Goal: Use online tool/utility: Utilize a website feature to perform a specific function

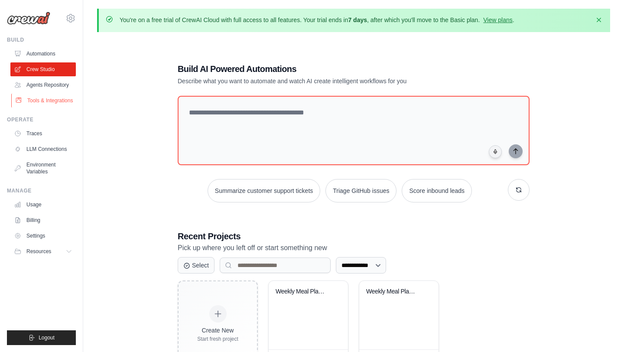
click at [55, 100] on link "Tools & Integrations" at bounding box center [43, 101] width 65 height 14
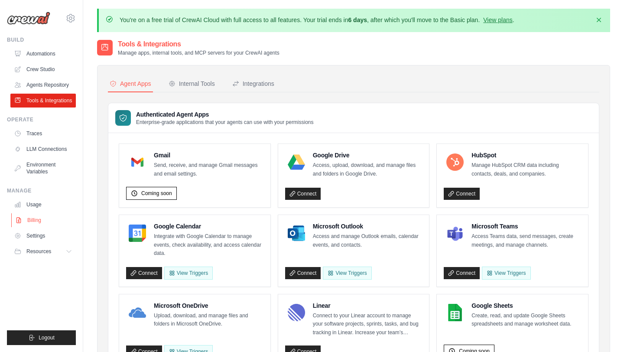
click at [54, 223] on link "Billing" at bounding box center [43, 220] width 65 height 14
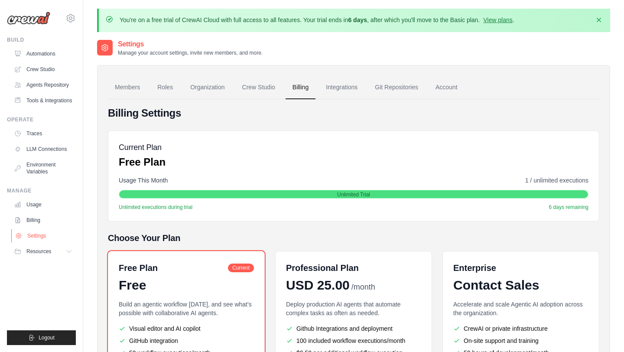
click at [39, 239] on link "Settings" at bounding box center [43, 236] width 65 height 14
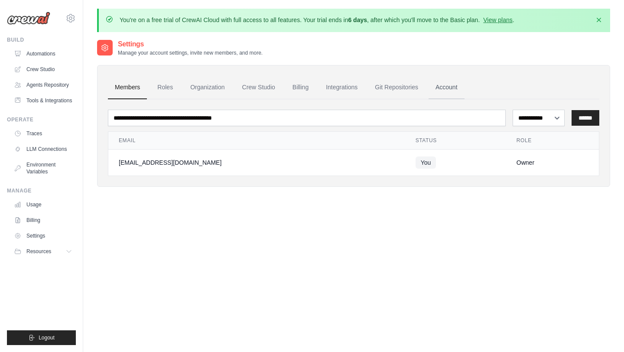
click at [441, 86] on link "Account" at bounding box center [446, 87] width 36 height 23
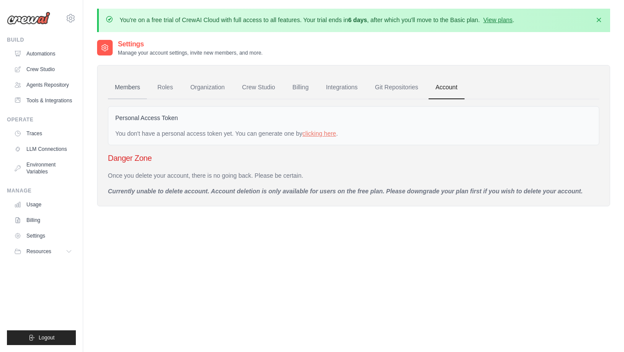
click at [130, 89] on link "Members" at bounding box center [127, 87] width 39 height 23
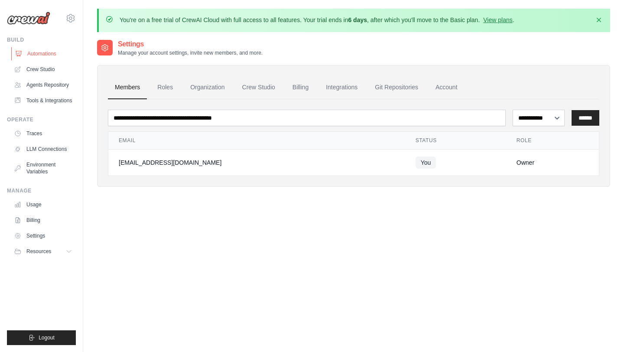
click at [34, 57] on link "Automations" at bounding box center [43, 54] width 65 height 14
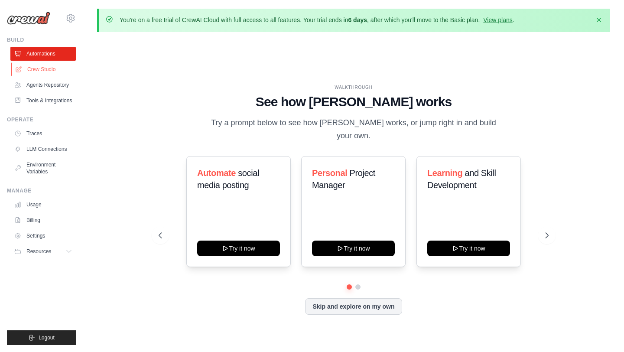
click at [47, 72] on link "Crew Studio" at bounding box center [43, 69] width 65 height 14
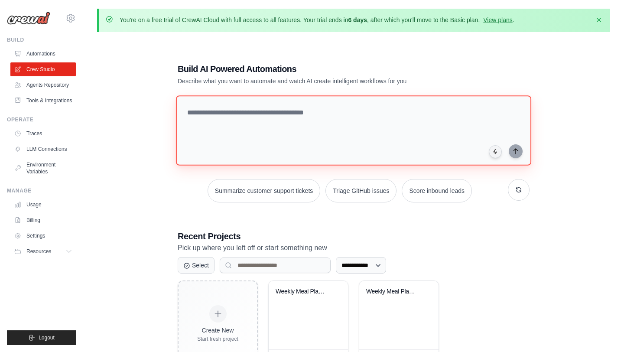
click at [217, 115] on textarea at bounding box center [353, 130] width 355 height 70
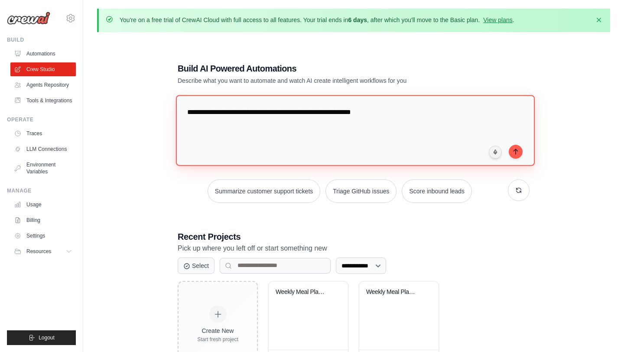
drag, startPoint x: 383, startPoint y: 112, endPoint x: 217, endPoint y: 102, distance: 165.4
click at [217, 102] on textarea "**********" at bounding box center [355, 130] width 359 height 71
paste textarea "**********"
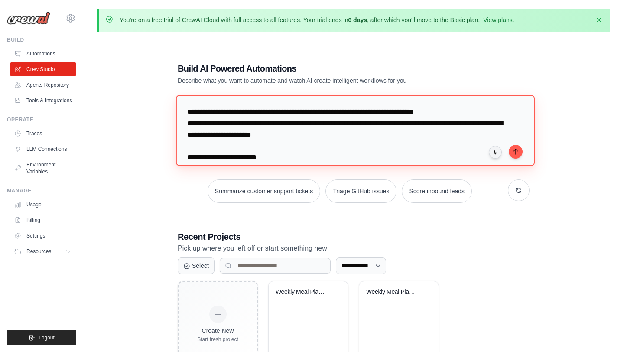
scroll to position [380, 0]
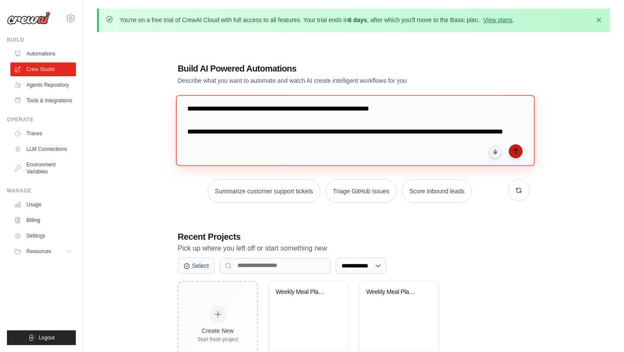
type textarea "**********"
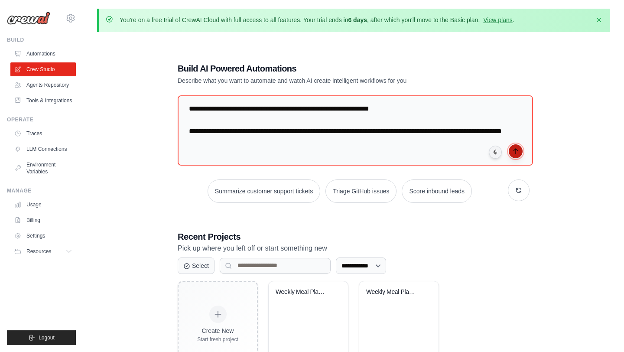
click at [517, 152] on icon "submit" at bounding box center [515, 151] width 7 height 7
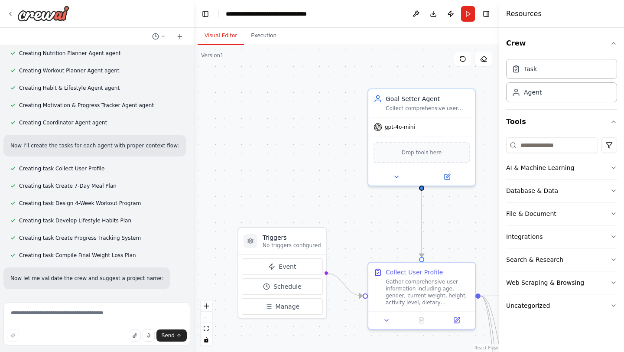
scroll to position [536, 0]
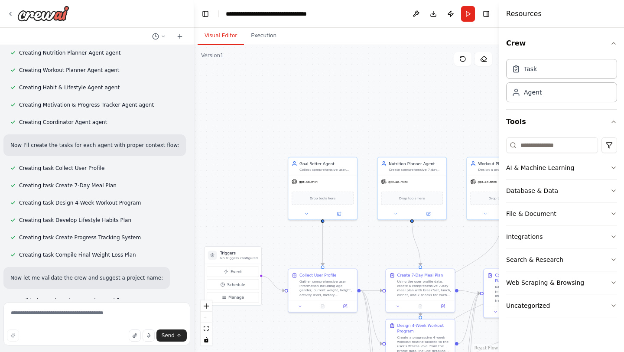
drag, startPoint x: 333, startPoint y: 151, endPoint x: 263, endPoint y: 162, distance: 71.6
click at [263, 162] on div ".deletable-edge-delete-btn { width: 20px; height: 20px; border: 0px solid #ffff…" at bounding box center [346, 198] width 305 height 307
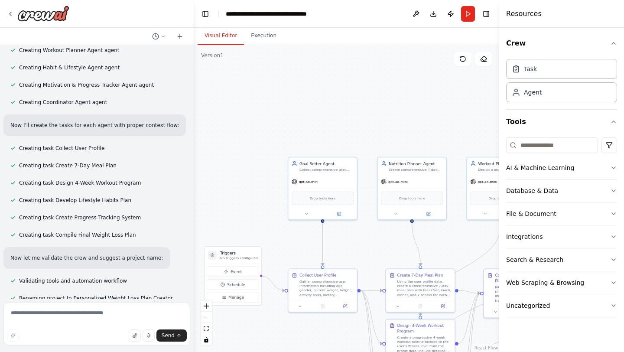
scroll to position [557, 0]
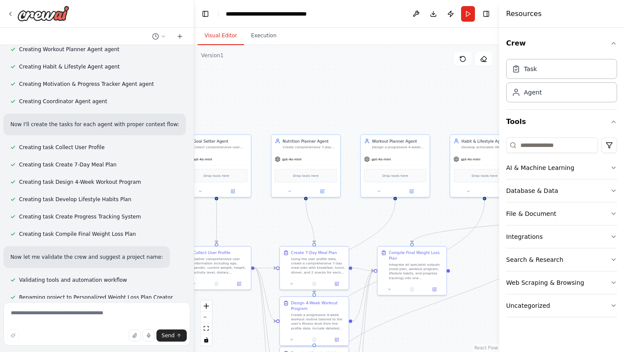
drag, startPoint x: 402, startPoint y: 123, endPoint x: 295, endPoint y: 101, distance: 108.5
click at [295, 101] on div ".deletable-edge-delete-btn { width: 20px; height: 20px; border: 0px solid #ffff…" at bounding box center [346, 198] width 305 height 307
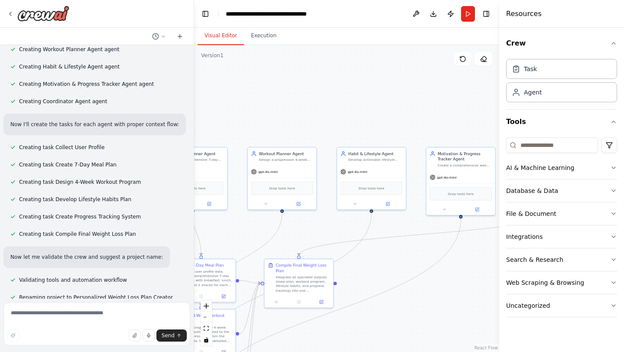
drag, startPoint x: 434, startPoint y: 113, endPoint x: 316, endPoint y: 126, distance: 118.5
click at [316, 126] on div ".deletable-edge-delete-btn { width: 20px; height: 20px; border: 0px solid #ffff…" at bounding box center [346, 198] width 305 height 307
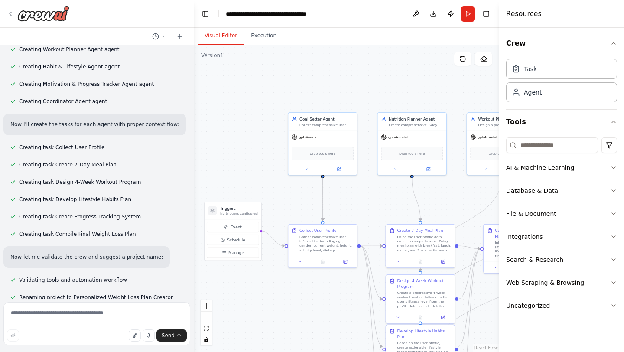
drag, startPoint x: 273, startPoint y: 132, endPoint x: 495, endPoint y: 97, distance: 225.4
click at [496, 97] on div "You are building a CrewAI system to create a personalized weight loss plan for …" at bounding box center [312, 176] width 624 height 352
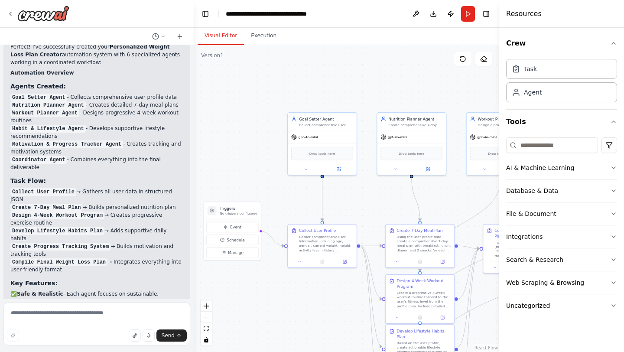
scroll to position [1007, 0]
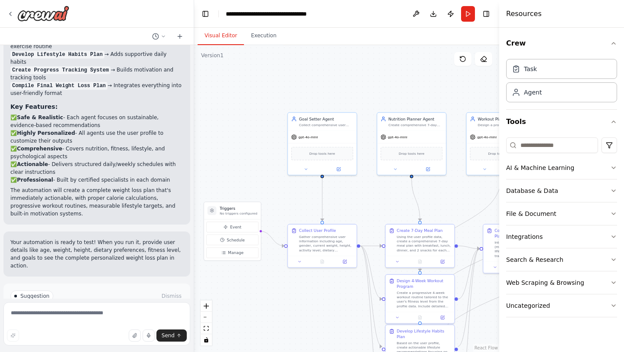
click at [107, 329] on span "Run Automation" at bounding box center [101, 332] width 42 height 7
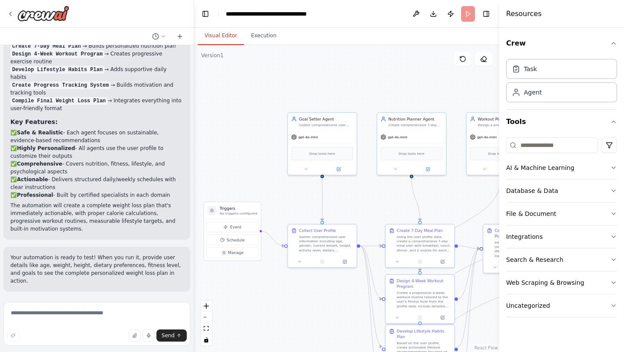
scroll to position [937, 0]
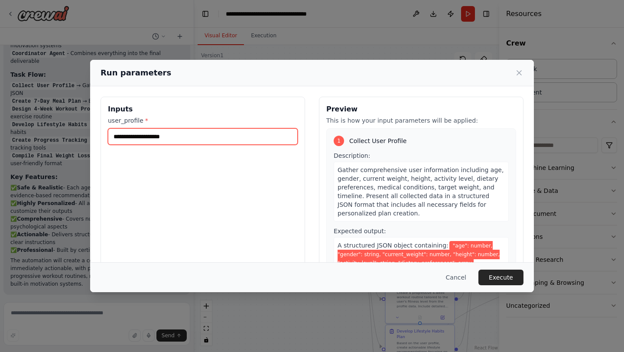
click at [168, 137] on input "user_profile *" at bounding box center [203, 136] width 190 height 16
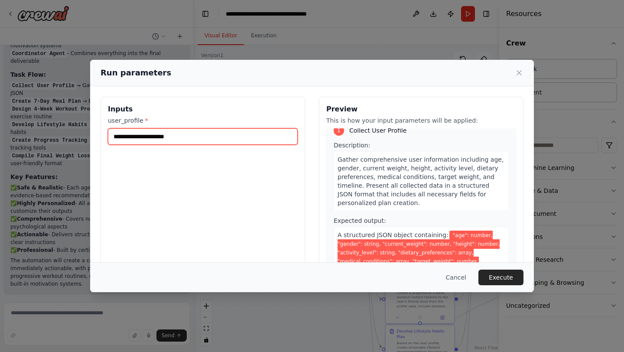
scroll to position [0, 0]
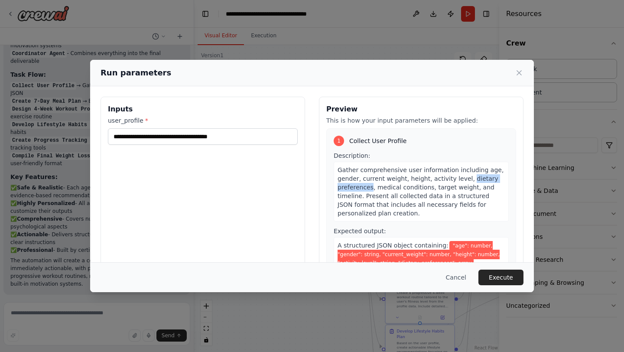
drag, startPoint x: 370, startPoint y: 188, endPoint x: 462, endPoint y: 179, distance: 92.7
click at [462, 179] on span "Gather comprehensive user information including age, gender, current weight, he…" at bounding box center [420, 191] width 166 height 50
copy span "dietary preferences"
drag, startPoint x: 375, startPoint y: 188, endPoint x: 427, endPoint y: 188, distance: 52.4
click at [427, 188] on span "Gather comprehensive user information including age, gender, current weight, he…" at bounding box center [420, 191] width 166 height 50
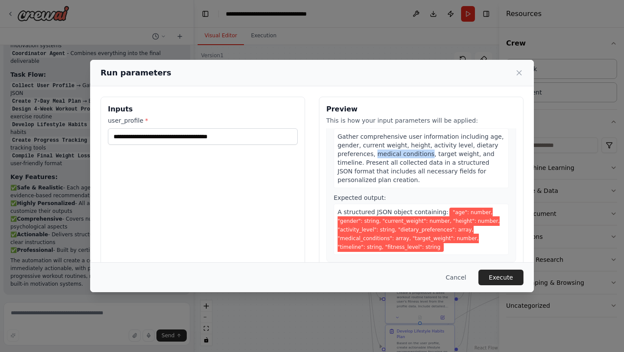
scroll to position [35, 0]
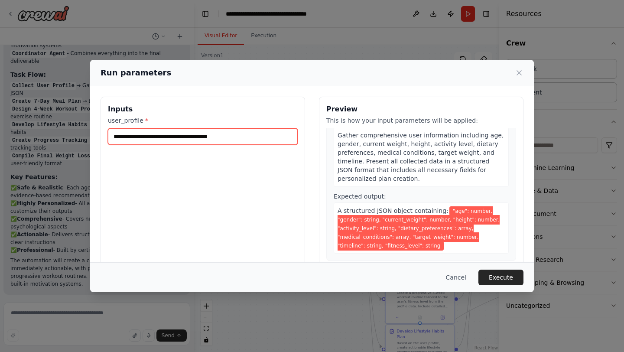
click at [242, 140] on input "**********" at bounding box center [203, 136] width 190 height 16
click at [256, 138] on input "**********" at bounding box center [203, 136] width 190 height 16
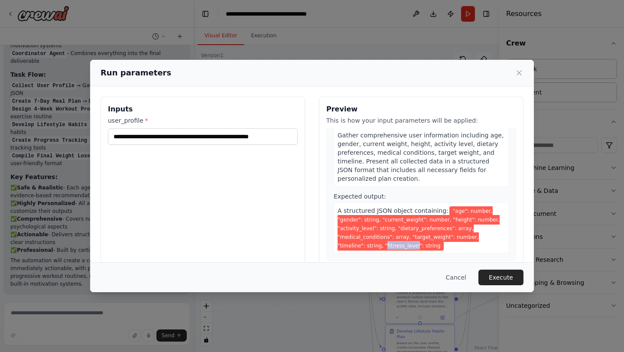
drag, startPoint x: 390, startPoint y: 247, endPoint x: 357, endPoint y: 244, distance: 32.6
click at [357, 244] on span ""age": number, "gender": string, "current_weight": number, "height": number, "a…" at bounding box center [418, 228] width 162 height 44
copy span "fitness_level"
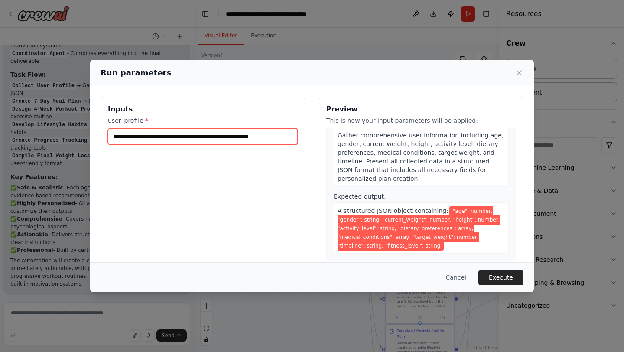
click at [282, 136] on input "**********" at bounding box center [203, 136] width 190 height 16
type input "**********"
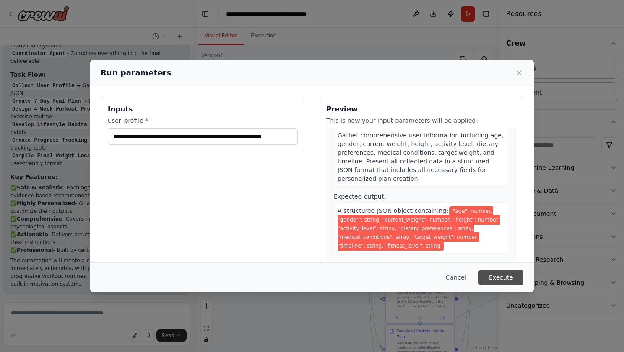
click at [505, 284] on button "Execute" at bounding box center [500, 277] width 45 height 16
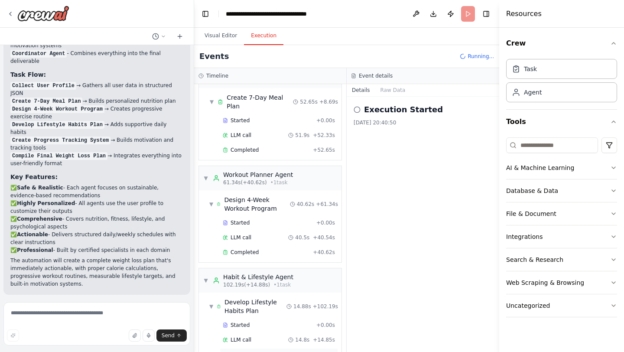
scroll to position [0, 0]
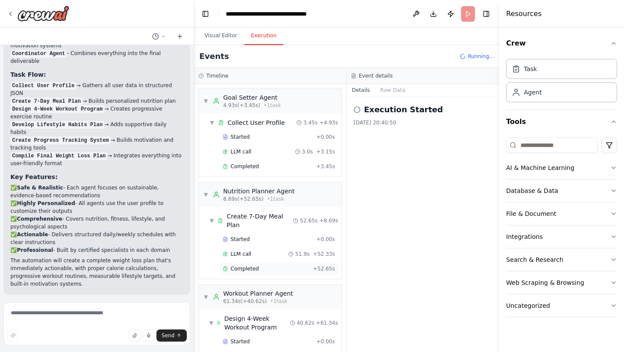
click at [272, 265] on div "Completed" at bounding box center [266, 268] width 87 height 7
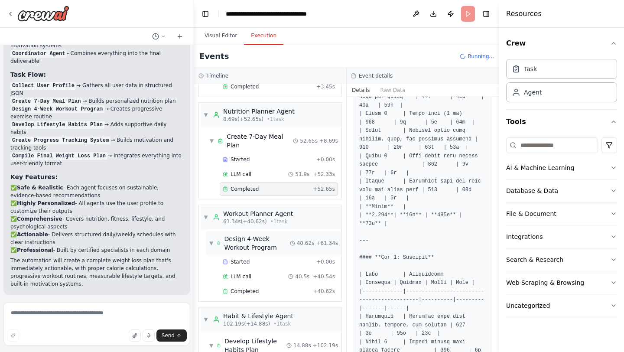
scroll to position [88, 0]
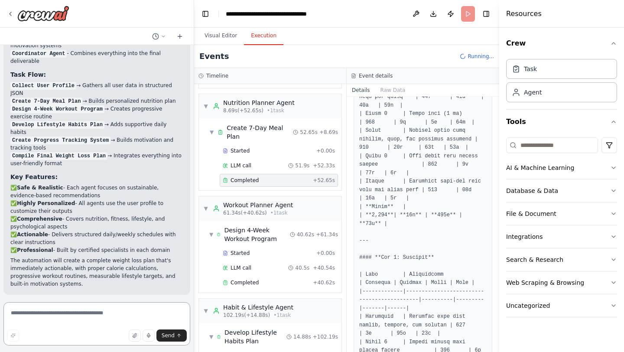
click at [83, 317] on textarea at bounding box center [96, 323] width 187 height 43
click at [84, 316] on textarea "**********" at bounding box center [96, 323] width 187 height 43
type textarea "**********"
click at [166, 333] on span "Send" at bounding box center [168, 335] width 13 height 7
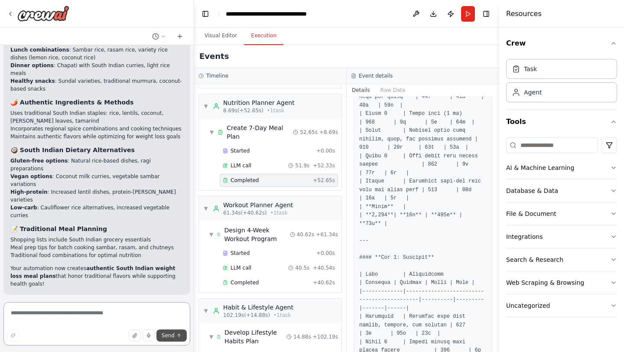
scroll to position [1556, 0]
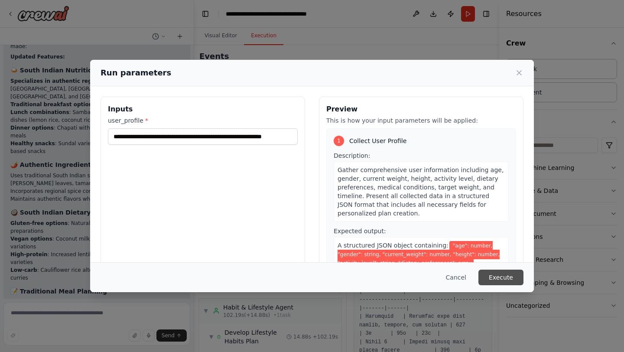
click at [506, 274] on button "Execute" at bounding box center [500, 277] width 45 height 16
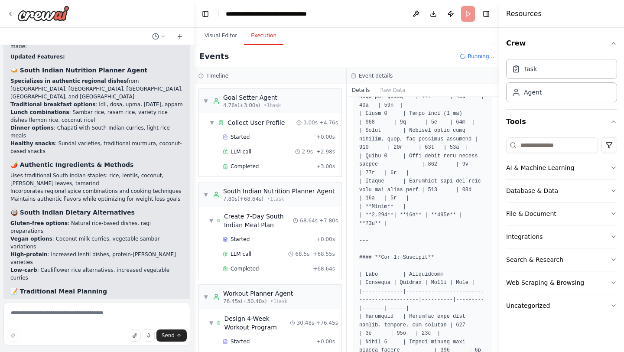
scroll to position [1556, 0]
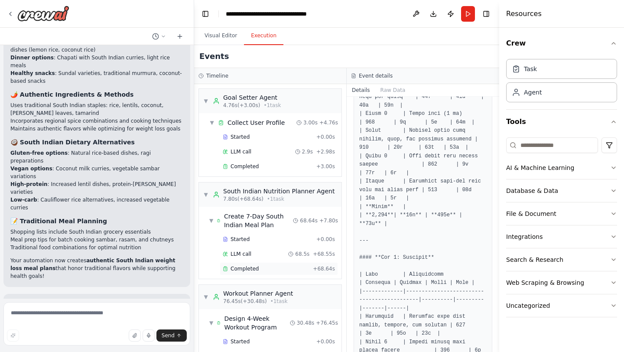
click at [263, 267] on div "Completed" at bounding box center [266, 268] width 87 height 7
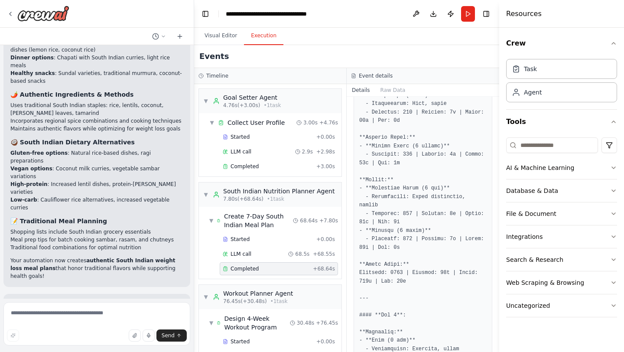
scroll to position [1571, 0]
